Goal: Task Accomplishment & Management: Manage account settings

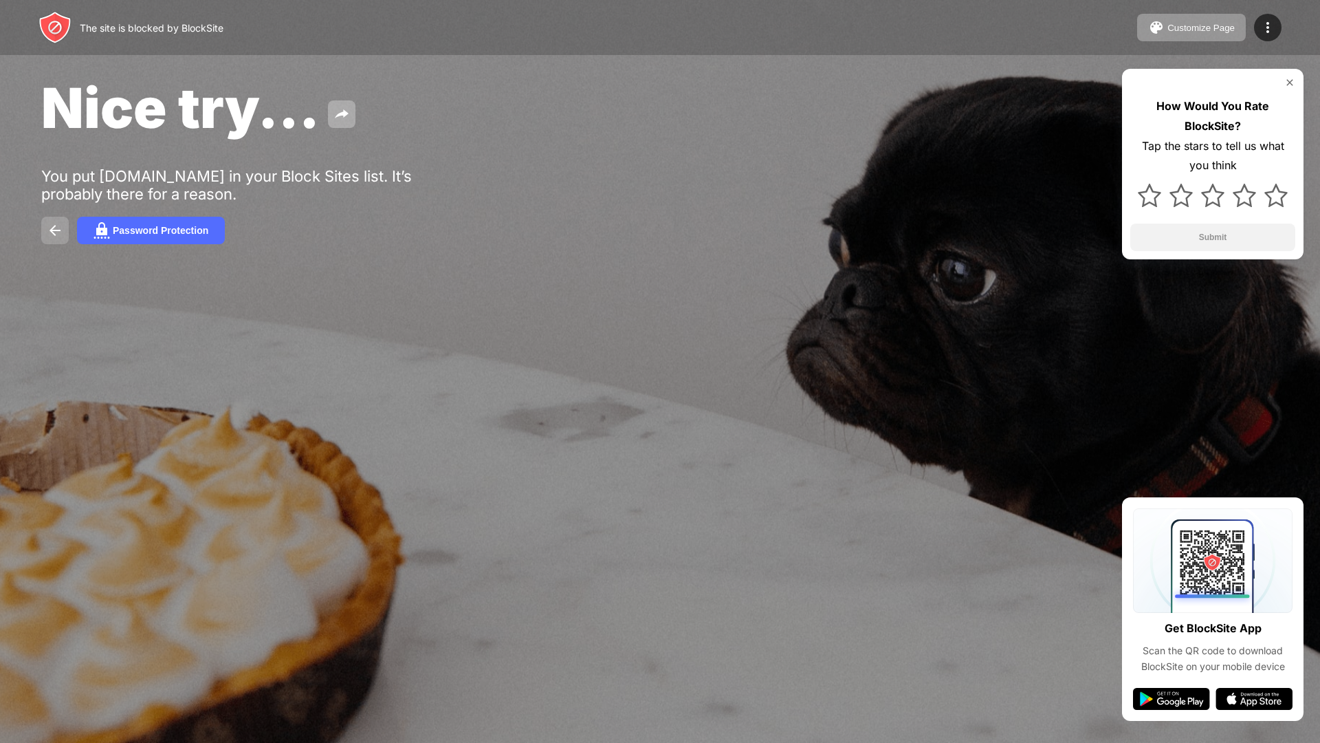
click at [55, 228] on img at bounding box center [55, 230] width 17 height 17
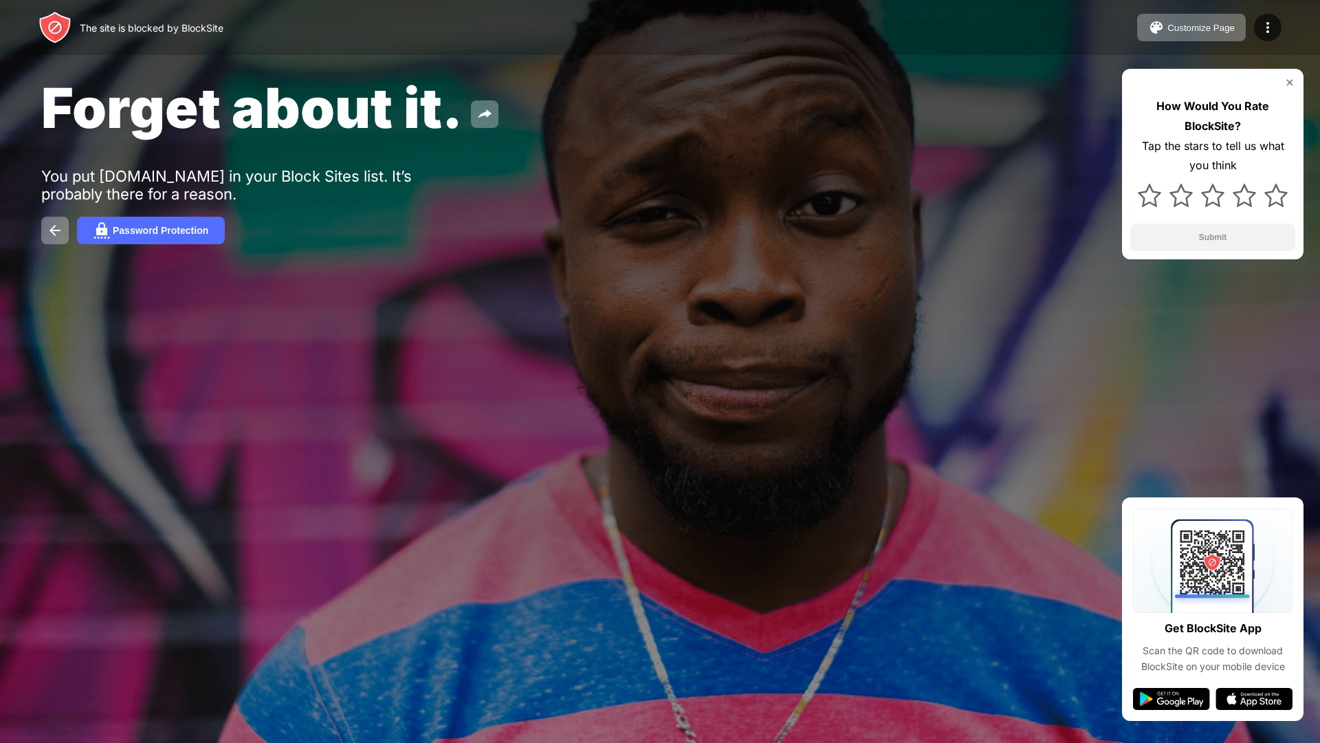
click at [1295, 85] on img at bounding box center [1290, 82] width 11 height 11
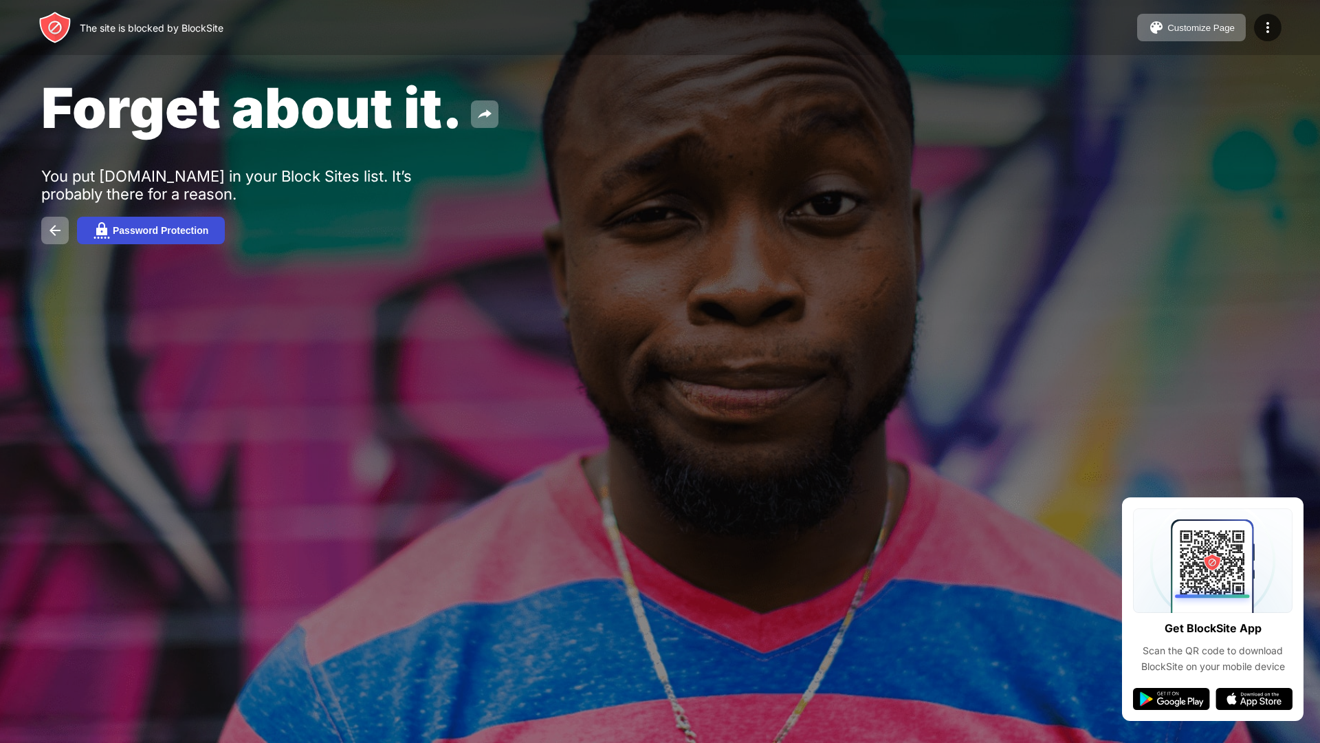
click at [113, 233] on div "Password Protection" at bounding box center [161, 230] width 96 height 11
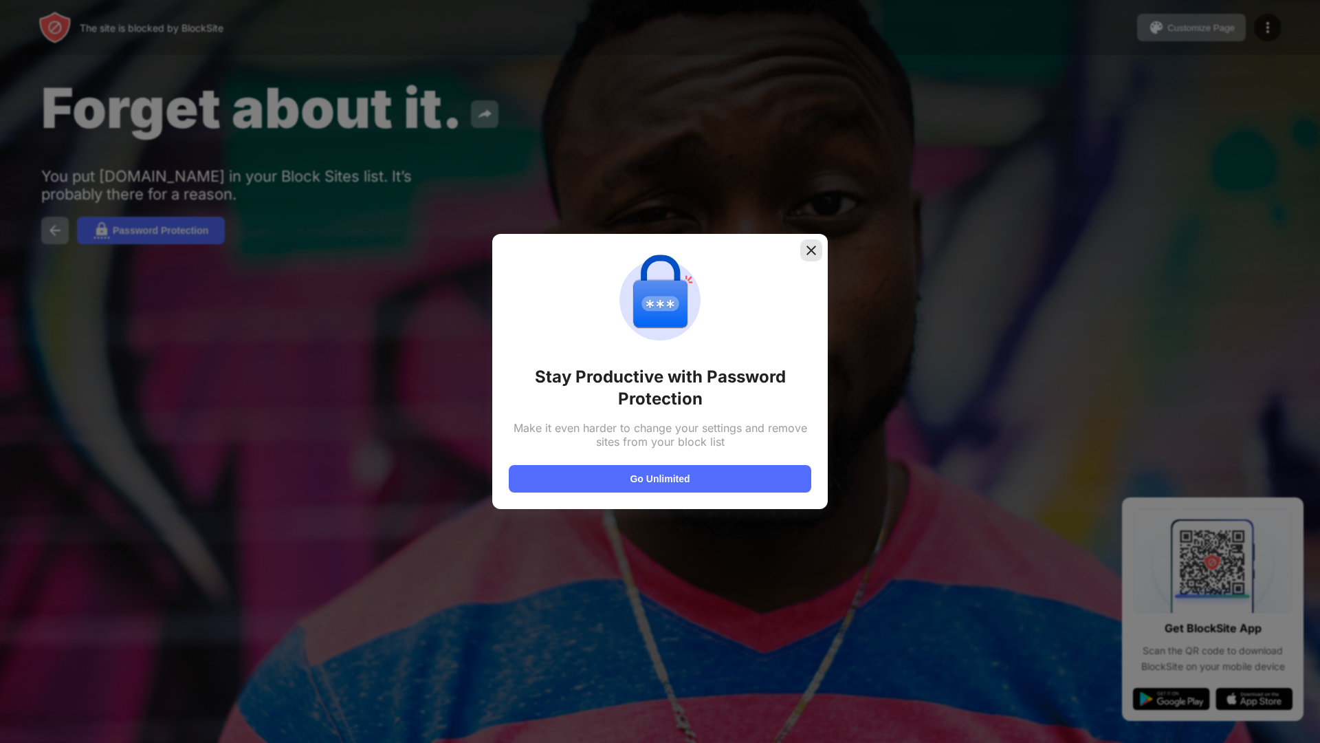
click at [812, 250] on img at bounding box center [812, 250] width 14 height 14
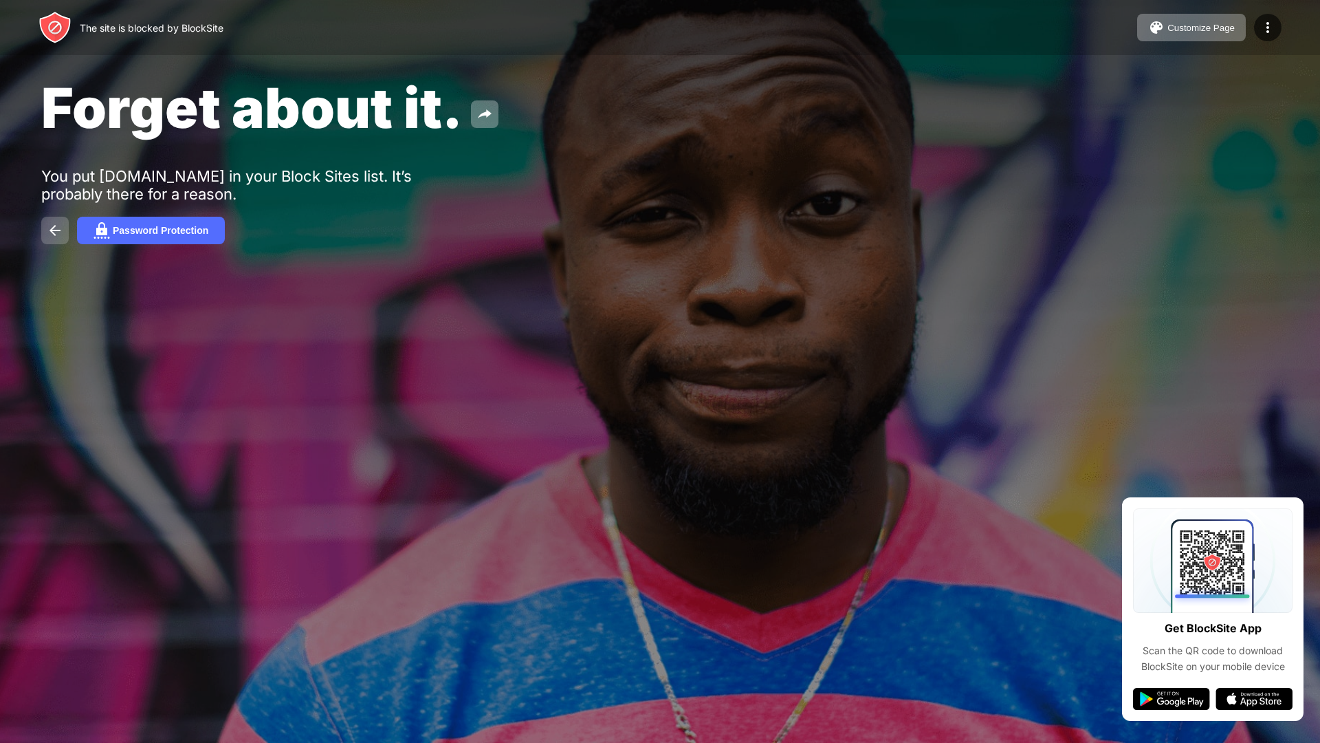
click at [47, 228] on img at bounding box center [55, 230] width 17 height 17
